Goal: Find specific page/section: Find specific page/section

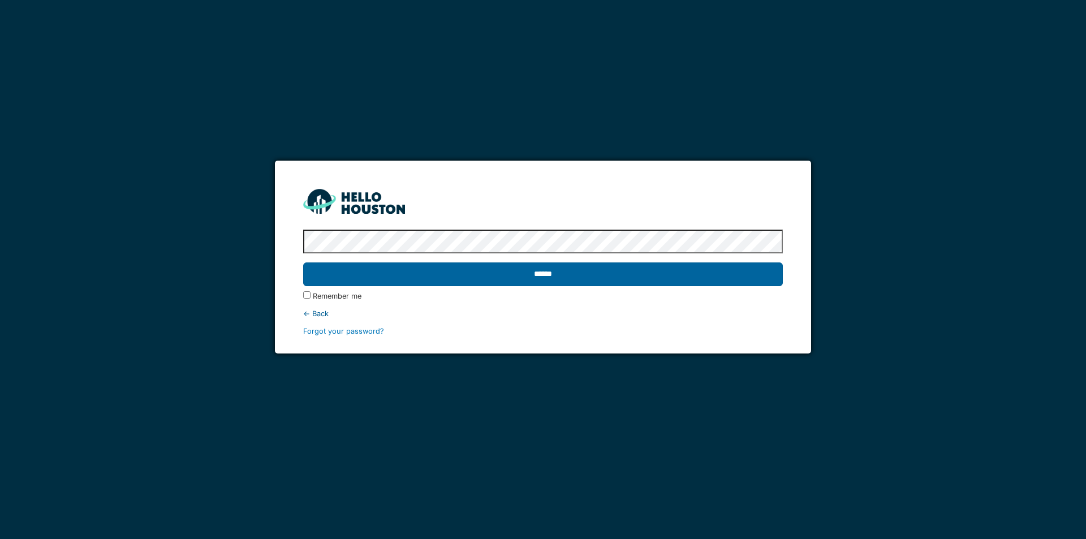
click at [539, 278] on input "******" at bounding box center [542, 274] width 479 height 24
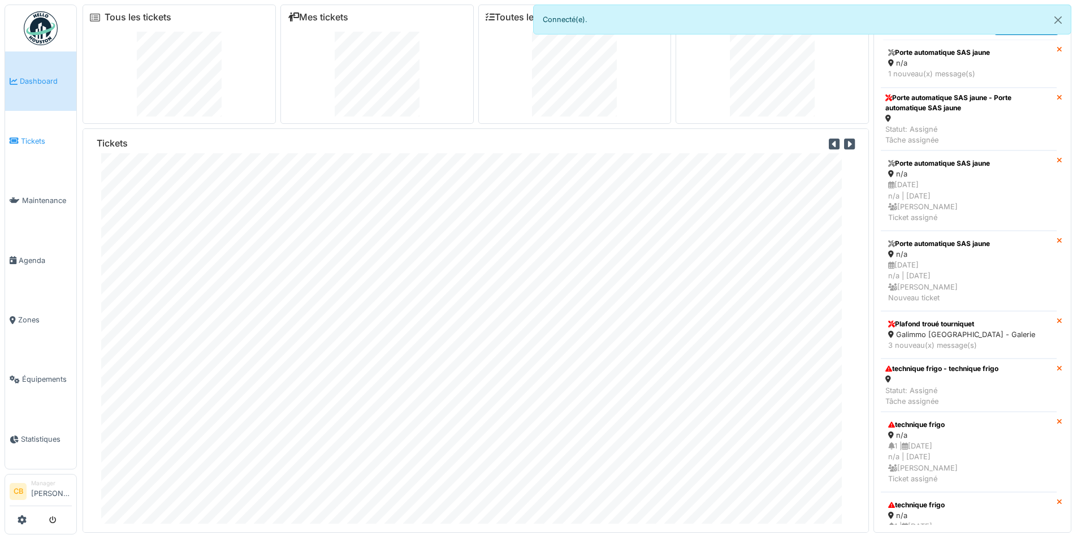
click at [32, 141] on span "Tickets" at bounding box center [46, 141] width 51 height 11
